Goal: Task Accomplishment & Management: Use online tool/utility

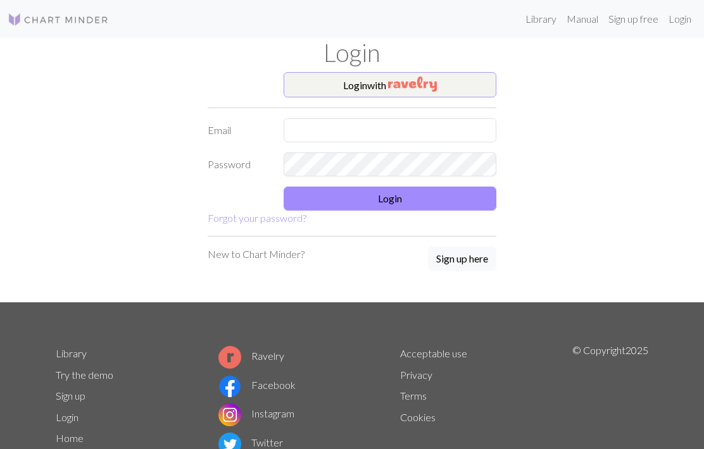
click at [397, 78] on img "button" at bounding box center [412, 84] width 49 height 15
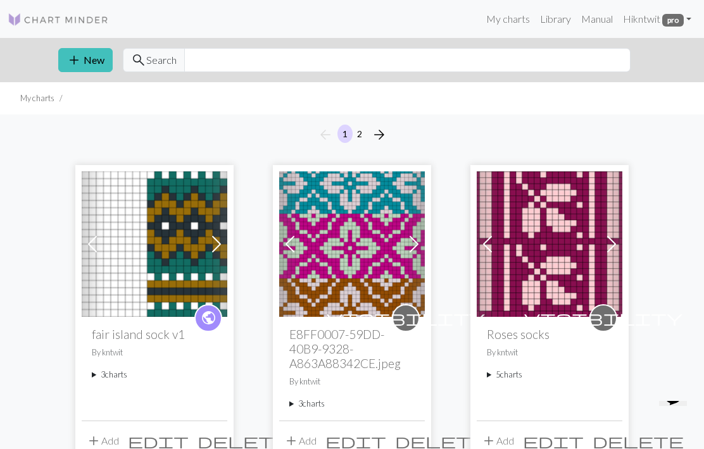
click at [185, 230] on img at bounding box center [155, 245] width 146 height 146
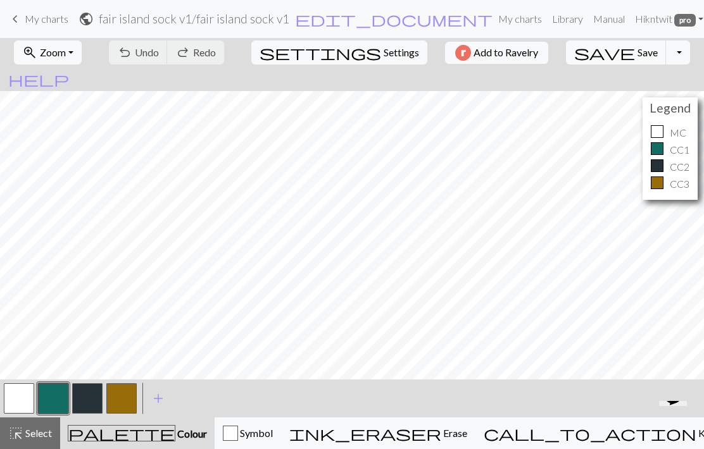
click at [41, 28] on link "keyboard_arrow_left My charts" at bounding box center [38, 19] width 61 height 22
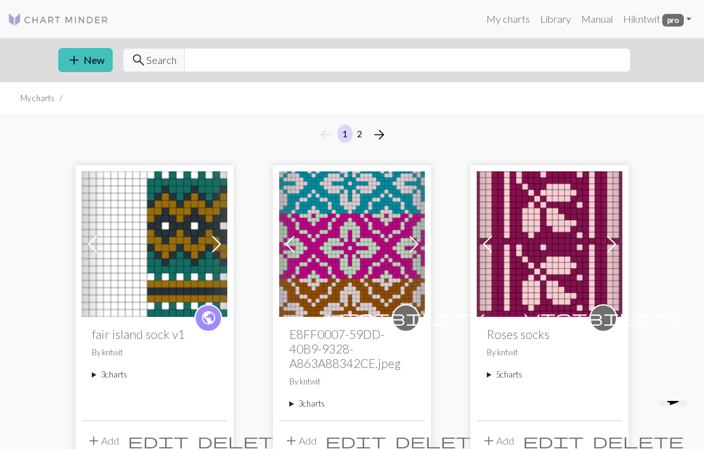
click at [104, 373] on summary "3 charts" at bounding box center [154, 375] width 125 height 12
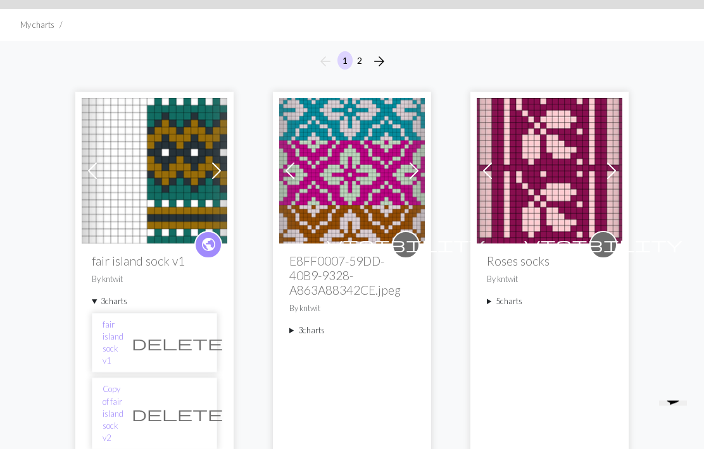
scroll to position [73, 0]
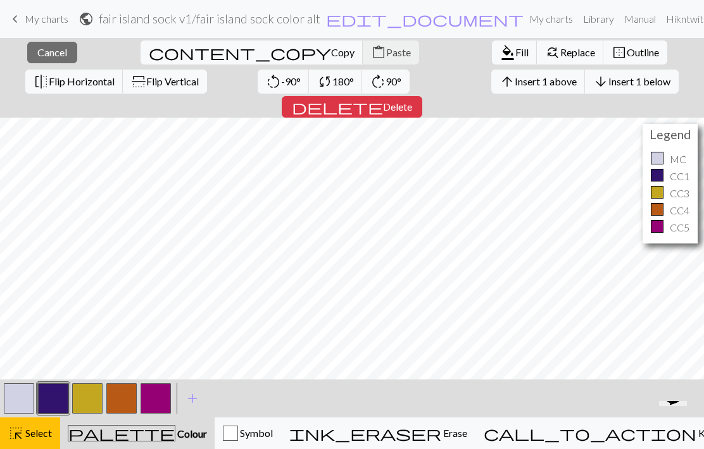
scroll to position [110, 0]
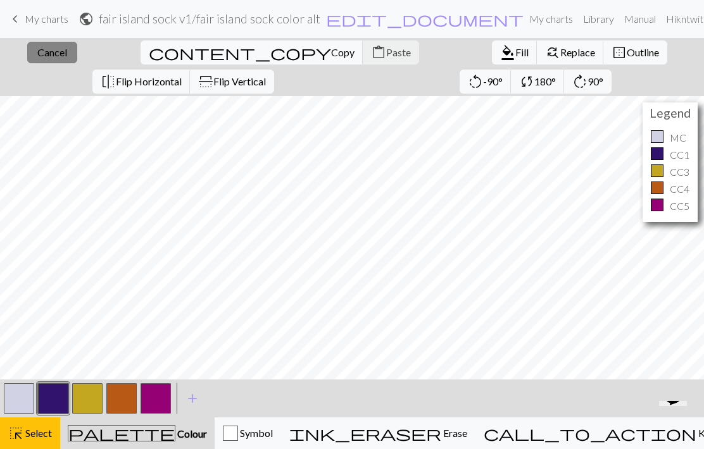
click at [44, 55] on span "Cancel" at bounding box center [52, 52] width 30 height 12
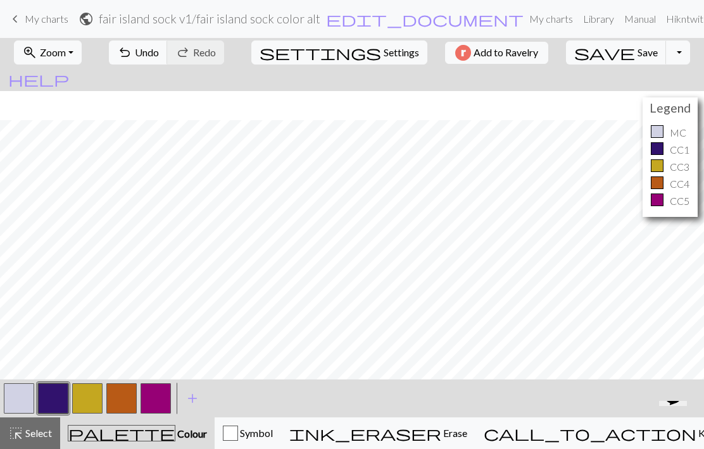
scroll to position [143, 0]
click at [120, 392] on button "button" at bounding box center [121, 399] width 30 height 30
click at [130, 403] on button "button" at bounding box center [121, 399] width 30 height 30
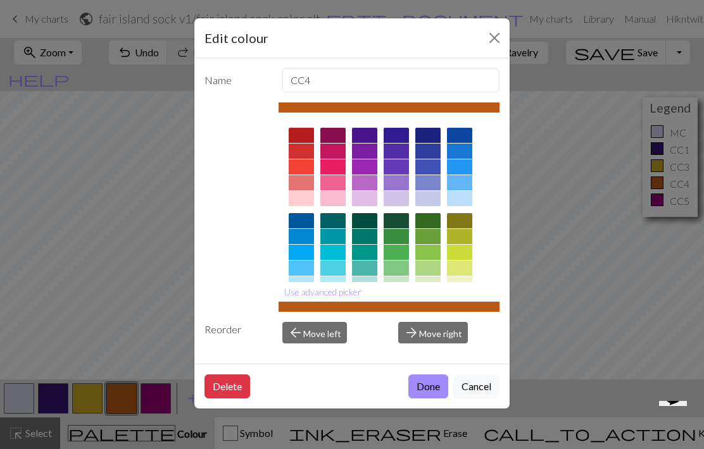
click at [380, 312] on div at bounding box center [389, 307] width 222 height 10
click at [375, 312] on div at bounding box center [389, 307] width 222 height 10
click at [372, 103] on div at bounding box center [389, 108] width 222 height 10
click at [344, 302] on button "Use advanced picker" at bounding box center [322, 292] width 89 height 20
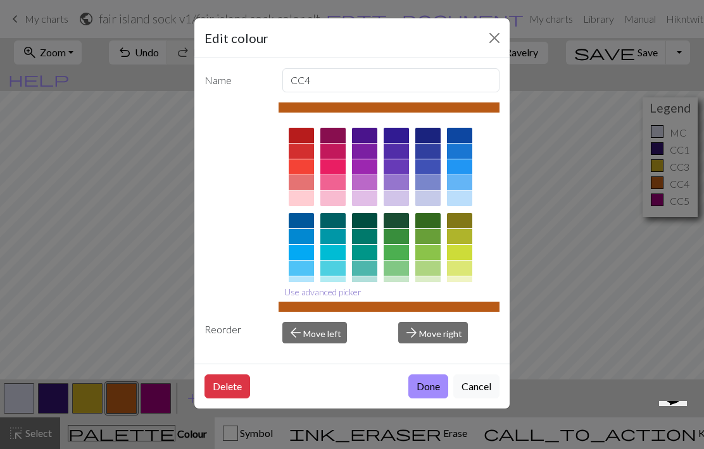
scroll to position [0, 0]
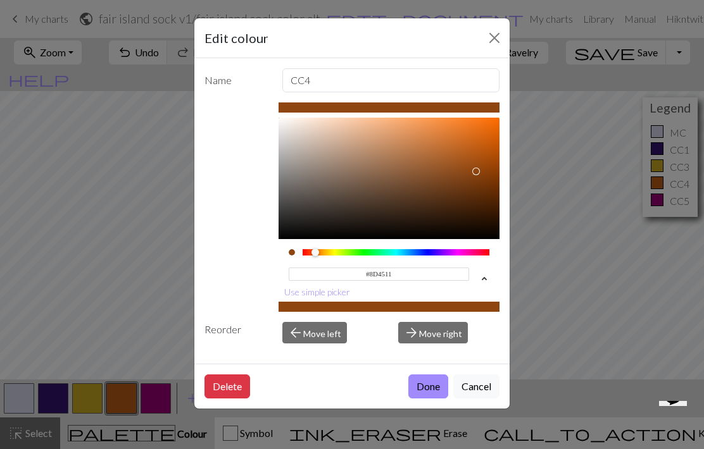
click at [476, 172] on div at bounding box center [476, 172] width 8 height 8
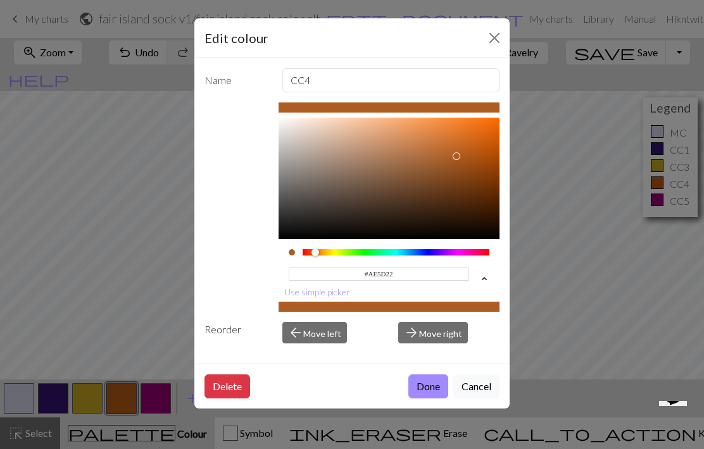
click at [457, 156] on div at bounding box center [457, 157] width 8 height 8
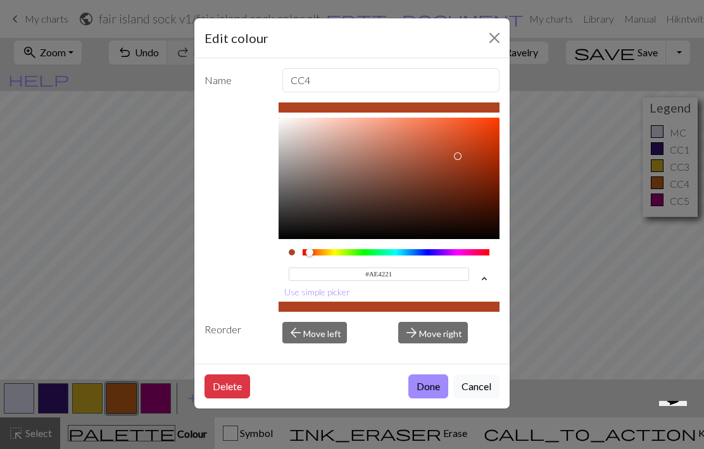
click at [316, 251] on div at bounding box center [313, 253] width 8 height 8
type input "#AE4821"
click at [425, 399] on button "Done" at bounding box center [428, 387] width 40 height 24
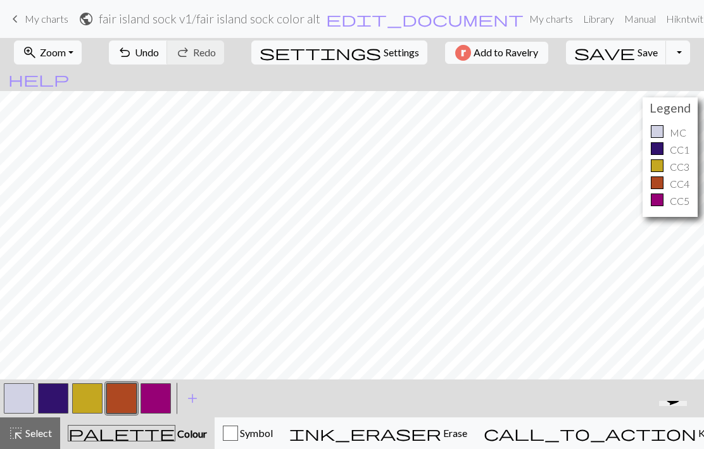
click at [156, 392] on button "button" at bounding box center [156, 399] width 30 height 30
click at [167, 397] on button "button" at bounding box center [156, 399] width 30 height 30
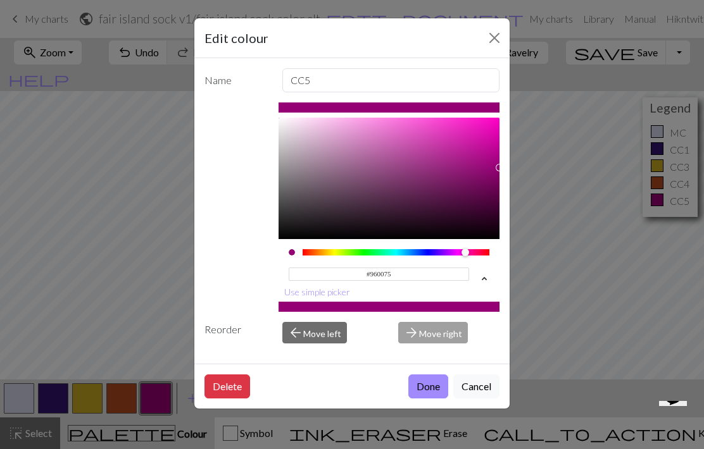
click at [458, 258] on div "#960075 hex" at bounding box center [389, 276] width 201 height 40
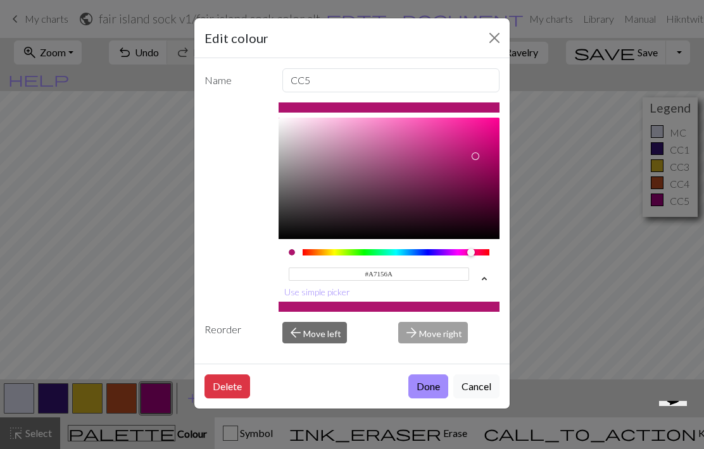
type input "#A21567"
click at [439, 399] on button "Done" at bounding box center [428, 387] width 40 height 24
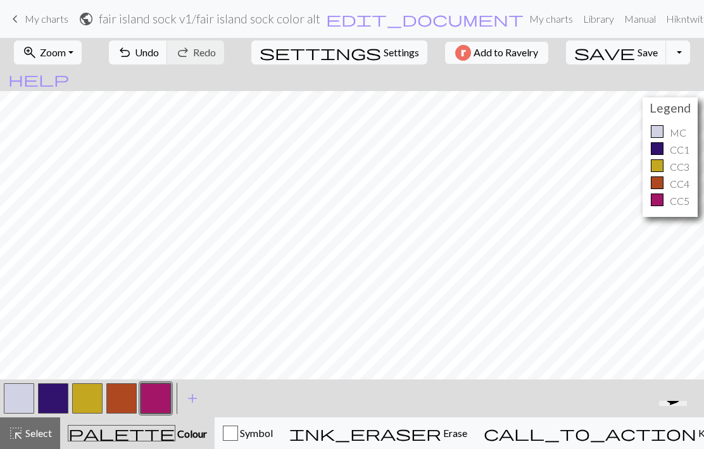
click at [17, 402] on button "button" at bounding box center [19, 399] width 30 height 30
click at [24, 394] on button "button" at bounding box center [19, 399] width 30 height 30
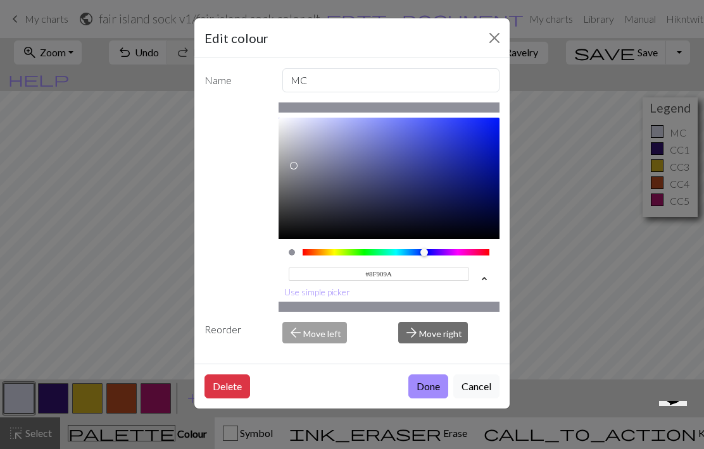
click at [295, 166] on div at bounding box center [294, 166] width 8 height 8
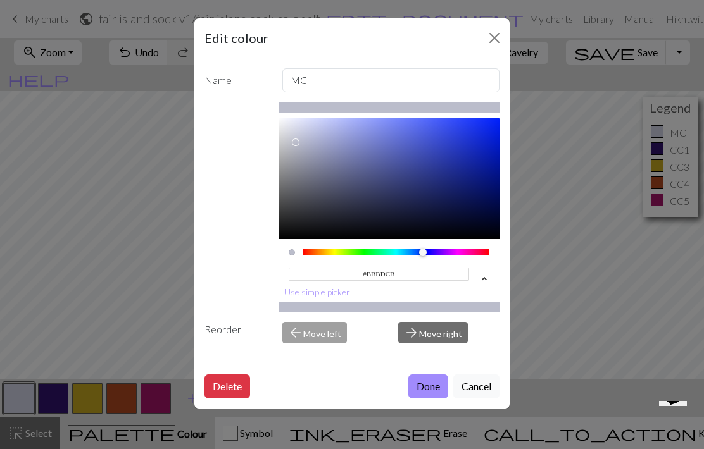
click at [297, 143] on div at bounding box center [296, 143] width 8 height 8
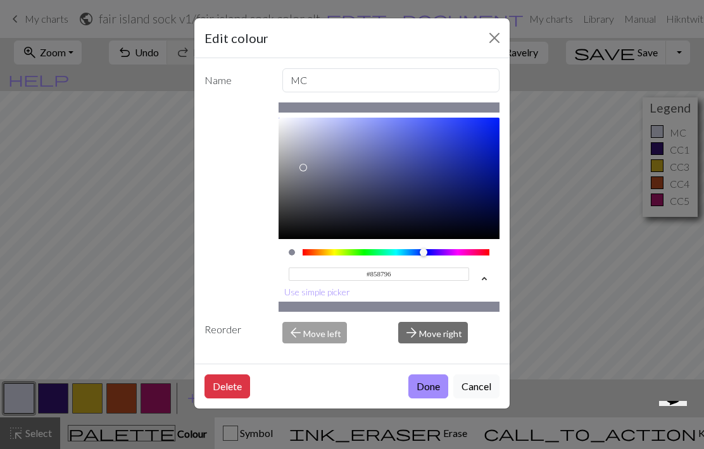
click at [304, 168] on div at bounding box center [303, 168] width 8 height 8
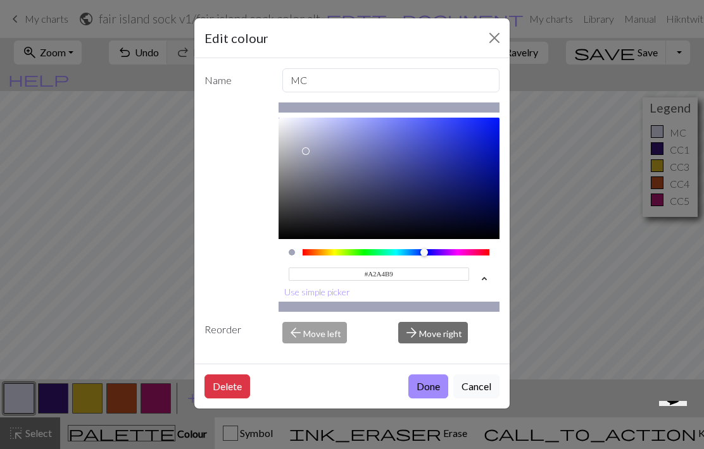
click at [306, 151] on div at bounding box center [306, 151] width 8 height 8
click at [291, 151] on div at bounding box center [290, 151] width 8 height 8
type input "#AEAFB9"
click at [427, 399] on button "Done" at bounding box center [428, 387] width 40 height 24
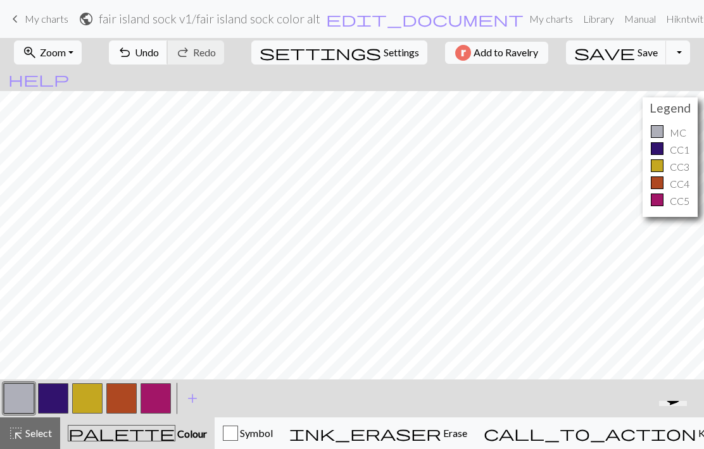
click at [159, 56] on span "Undo" at bounding box center [147, 52] width 24 height 12
click at [20, 401] on button "button" at bounding box center [19, 399] width 30 height 30
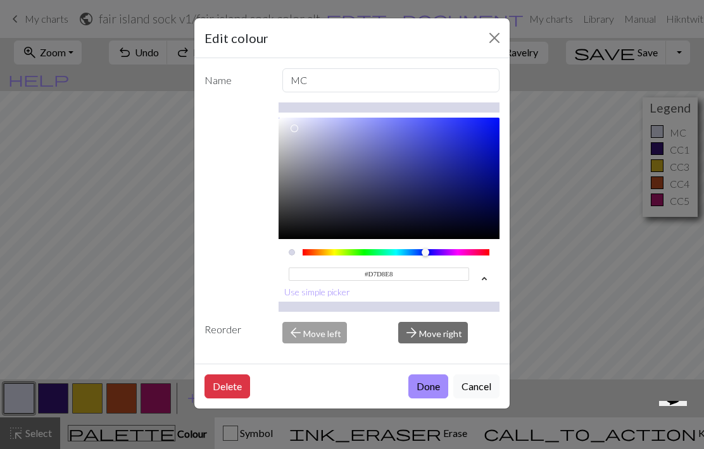
click at [295, 129] on div at bounding box center [295, 129] width 8 height 8
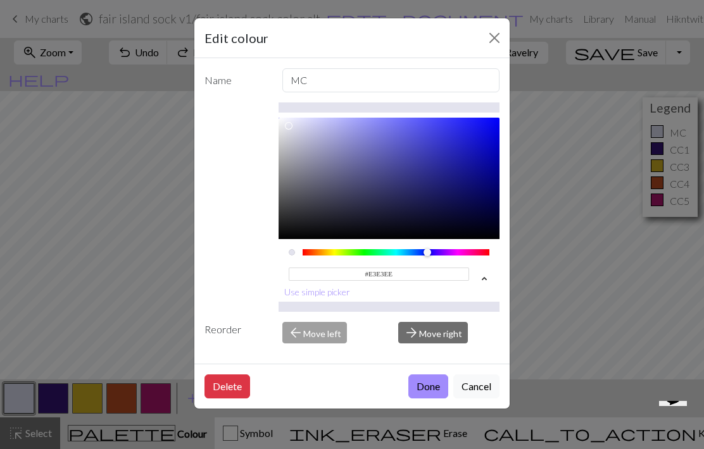
click at [289, 126] on div at bounding box center [289, 126] width 8 height 8
type input "#E2E2EE"
click at [430, 399] on button "Done" at bounding box center [428, 387] width 40 height 24
